Goal: Task Accomplishment & Management: Manage account settings

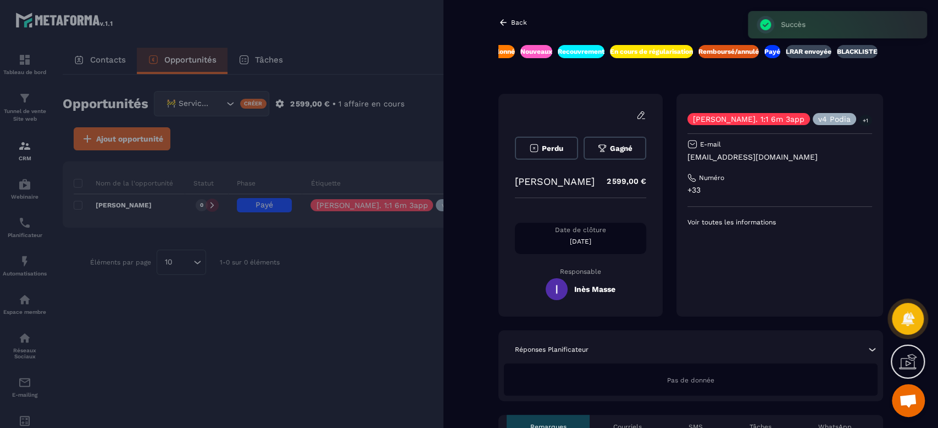
scroll to position [0, 361]
click at [345, 328] on div at bounding box center [469, 214] width 938 height 428
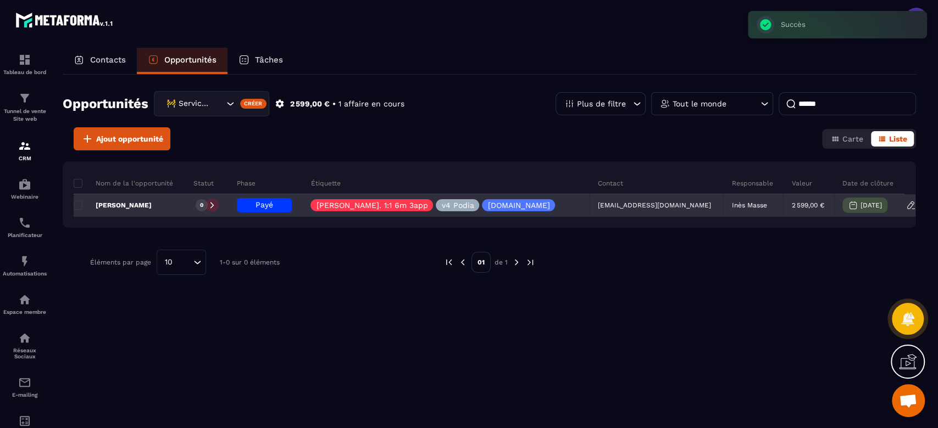
click at [731, 207] on p "Inès Masse" at bounding box center [748, 206] width 35 height 8
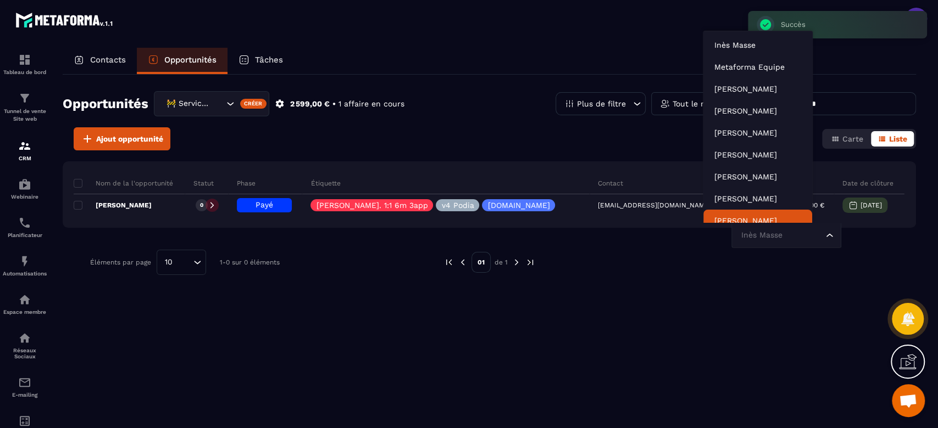
scroll to position [8, 0]
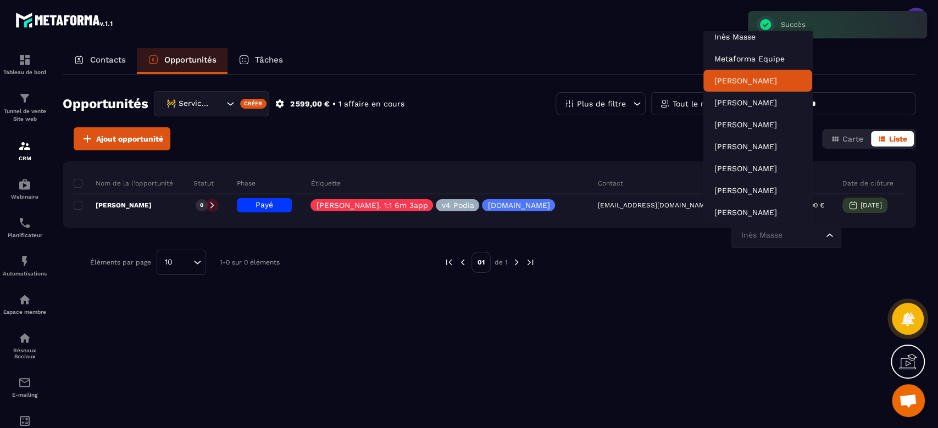
click at [738, 77] on p "[PERSON_NAME]" at bounding box center [757, 80] width 87 height 11
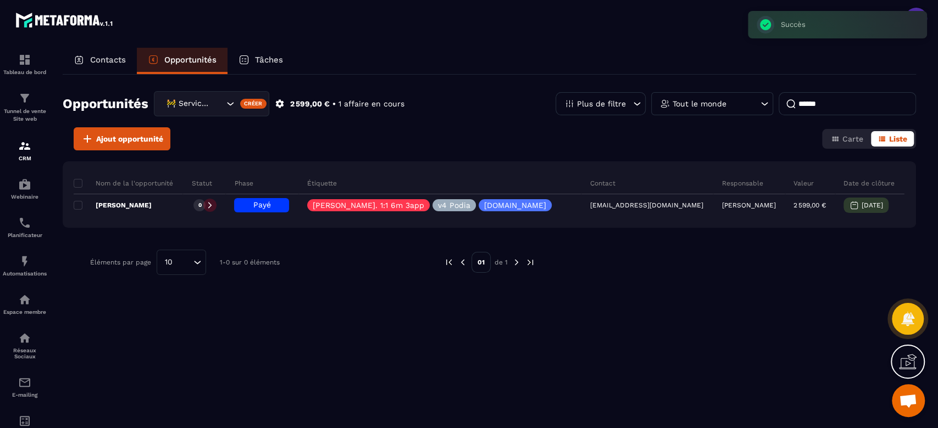
click at [580, 315] on div "Nom de la l'opportunité Statut Phase Étiquette Contact Responsable Valeur Date …" at bounding box center [489, 252] width 853 height 182
drag, startPoint x: 831, startPoint y: 102, endPoint x: 634, endPoint y: 117, distance: 197.8
click at [645, 121] on div "Opportunités 🚧 Service Client Créer 2 599,00 € • 1 affaire en cours Plus de fil…" at bounding box center [489, 109] width 853 height 36
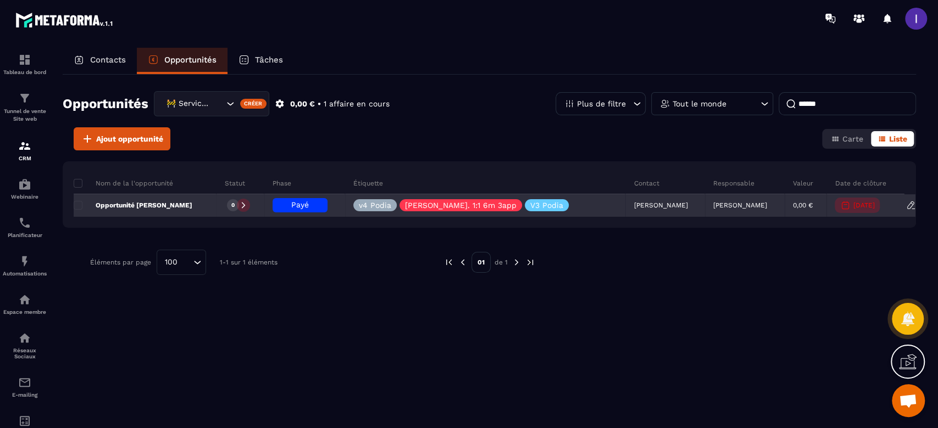
type input "******"
click at [316, 209] on h6 "Payé" at bounding box center [300, 205] width 44 height 9
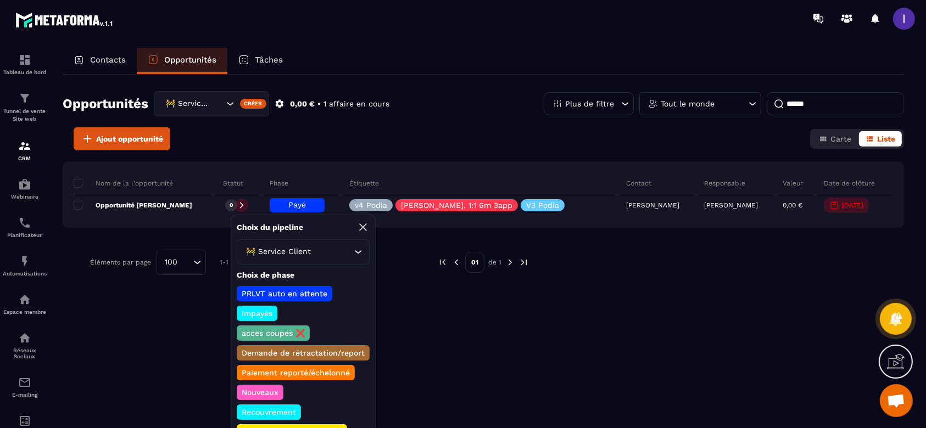
click at [312, 354] on p "Demande de rétractation/report" at bounding box center [303, 353] width 126 height 11
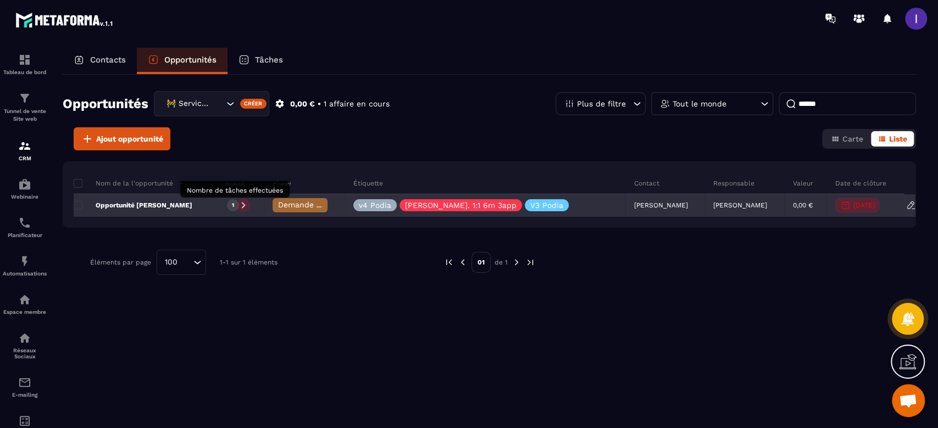
click at [239, 205] on div "1" at bounding box center [233, 205] width 12 height 12
